Goal: Browse casually

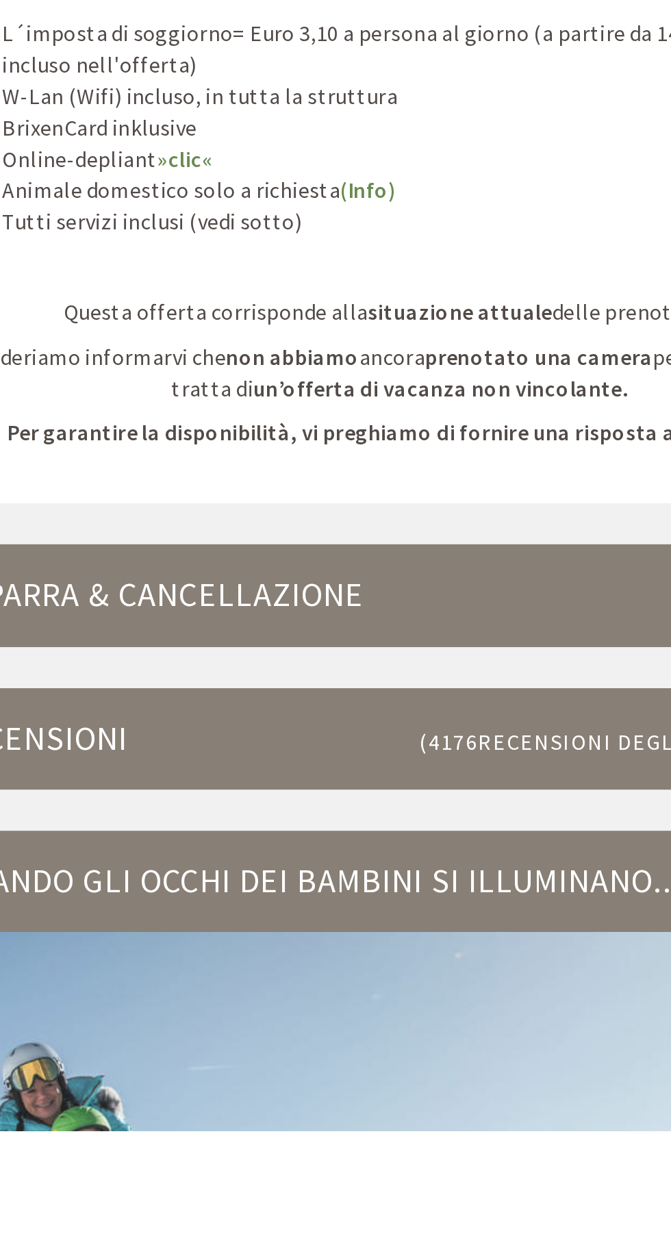
scroll to position [3173, 0]
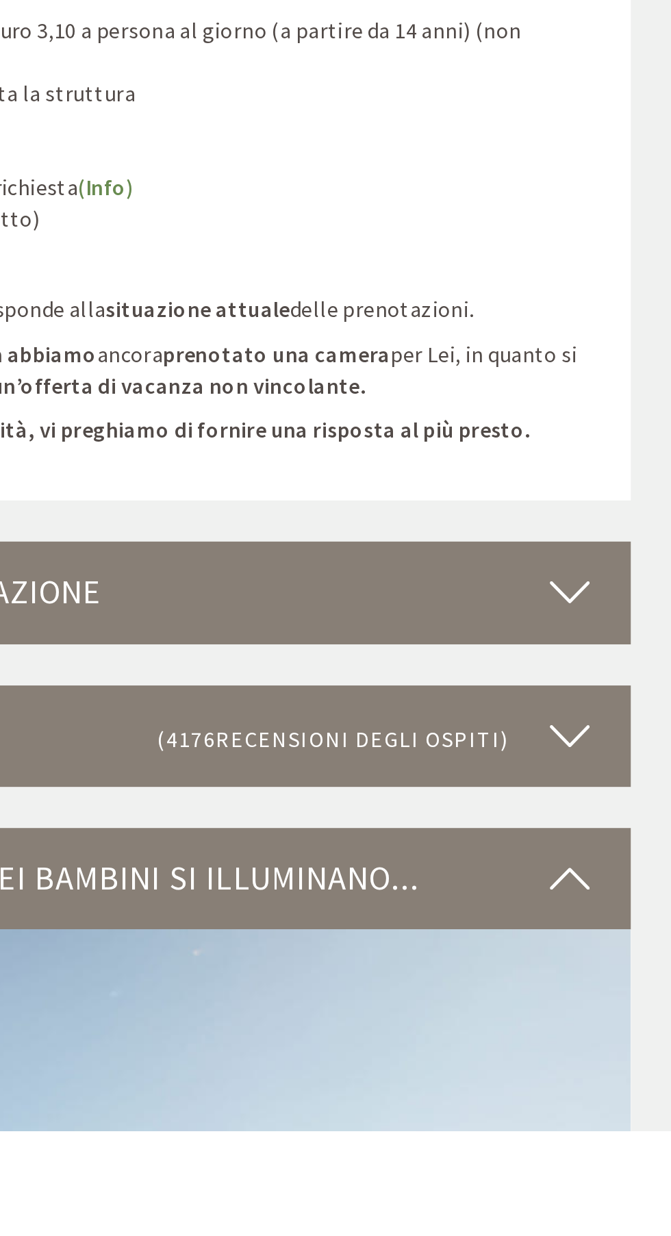
click at [567, 1095] on div "Quando gli occhi dei bambini si illuminano..." at bounding box center [335, 1109] width 493 height 51
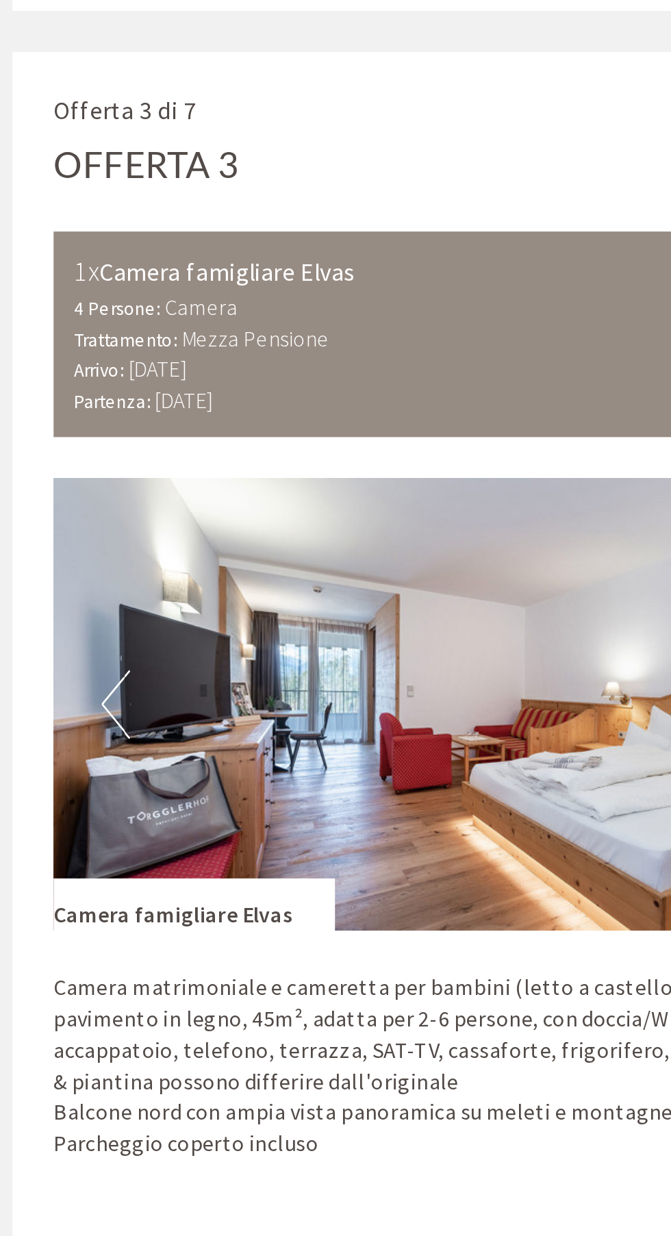
scroll to position [2713, 0]
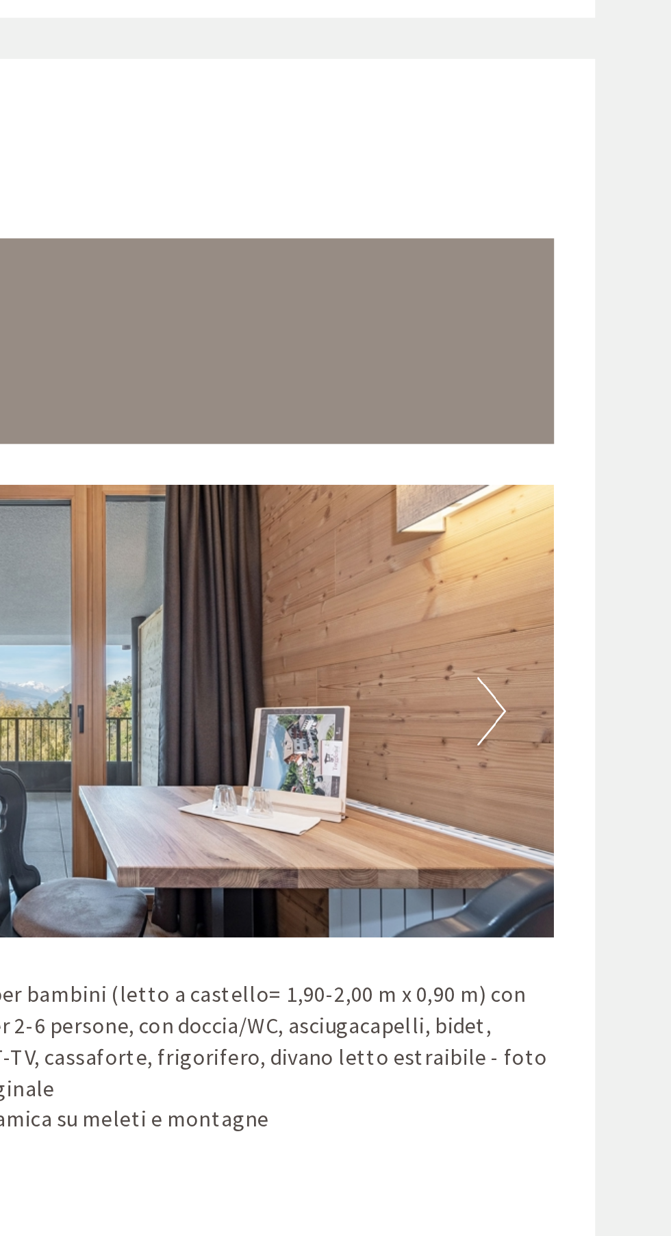
click at [528, 342] on button "Next" at bounding box center [530, 355] width 14 height 34
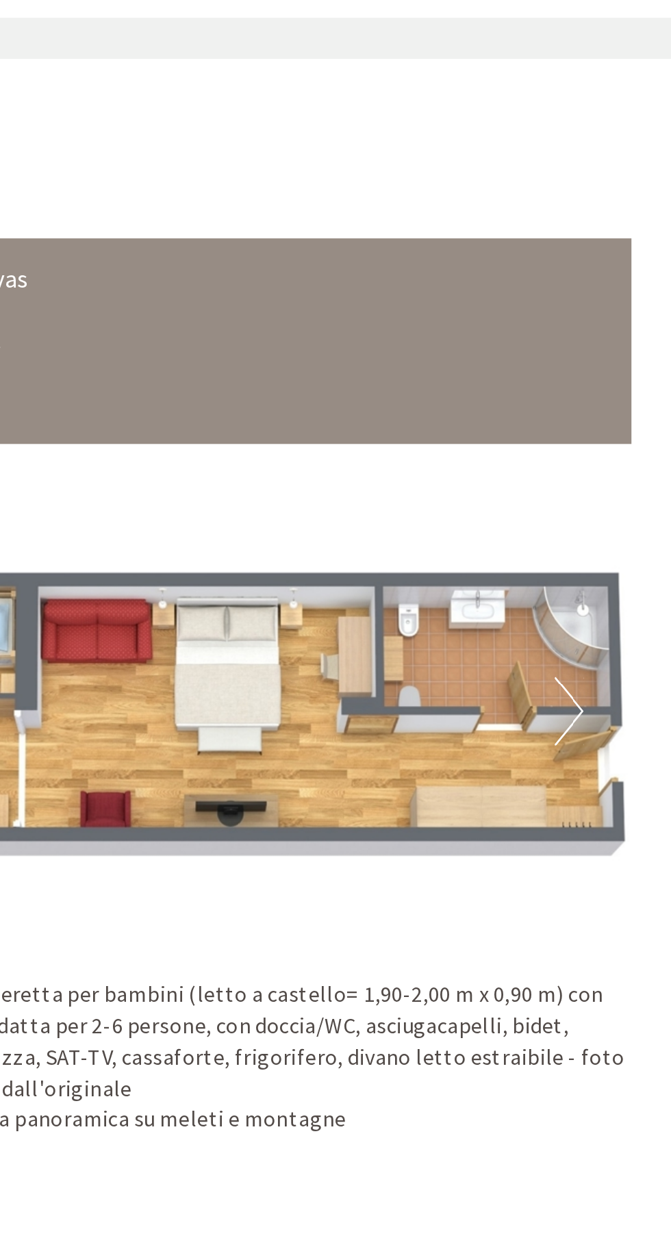
click at [541, 333] on img at bounding box center [336, 355] width 452 height 226
click at [535, 342] on button "Next" at bounding box center [530, 355] width 14 height 34
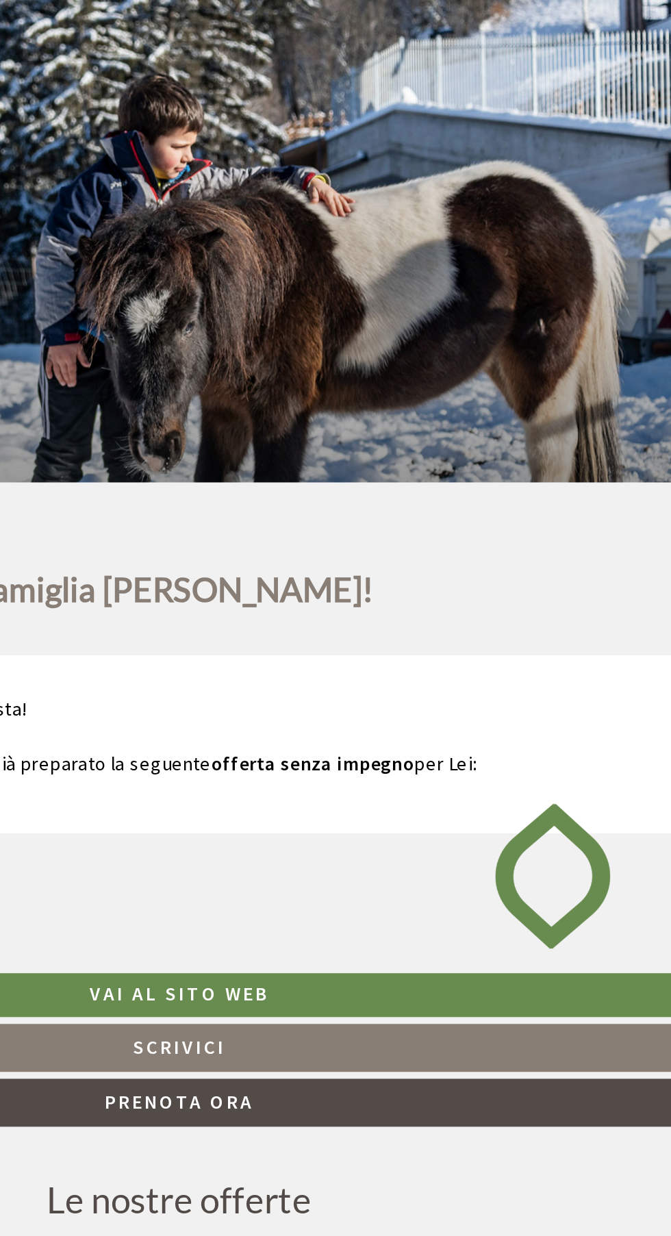
scroll to position [0, 0]
